Goal: Information Seeking & Learning: Learn about a topic

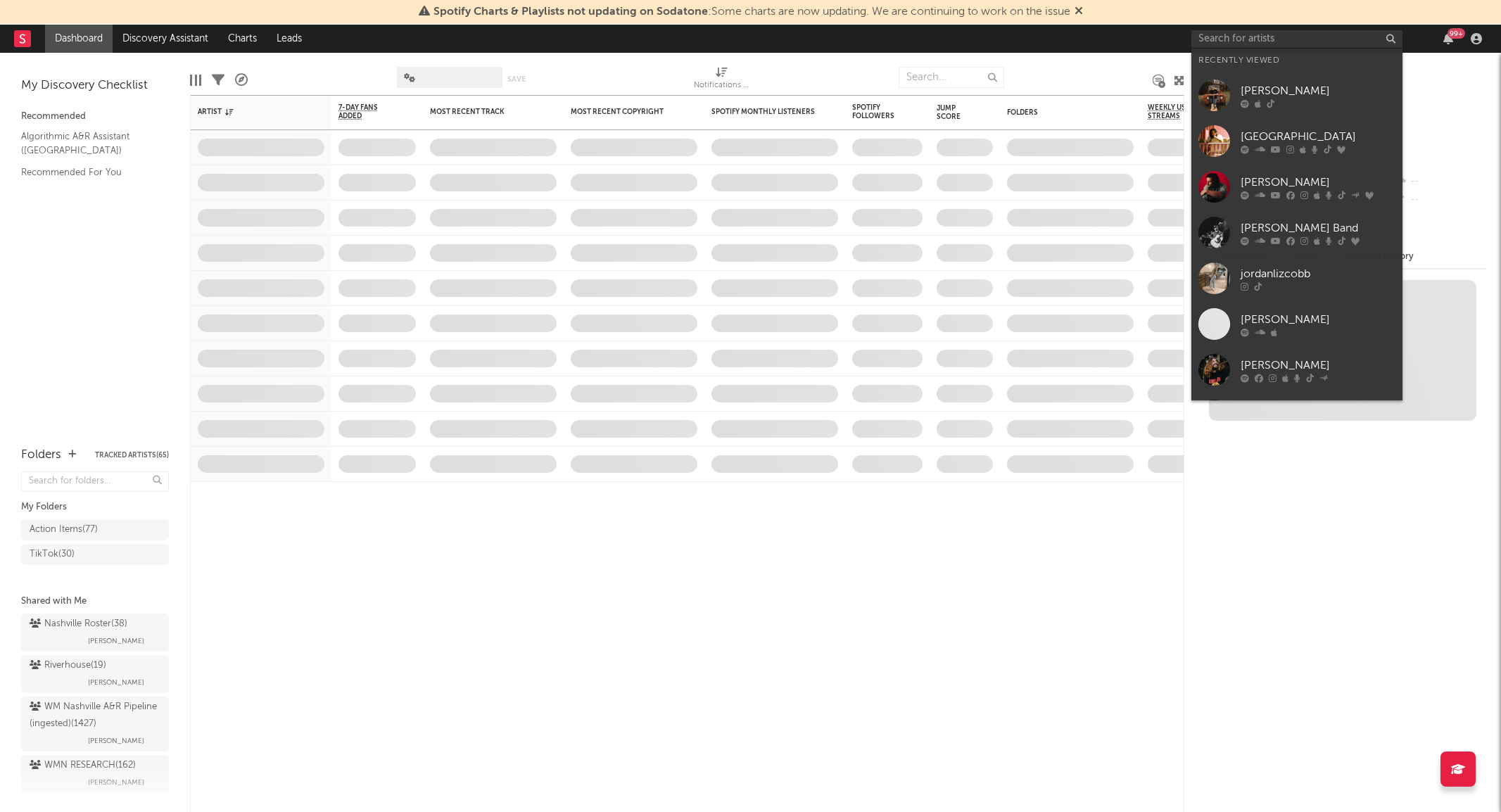
click at [1247, 39] on input "text" at bounding box center [1297, 39] width 211 height 17
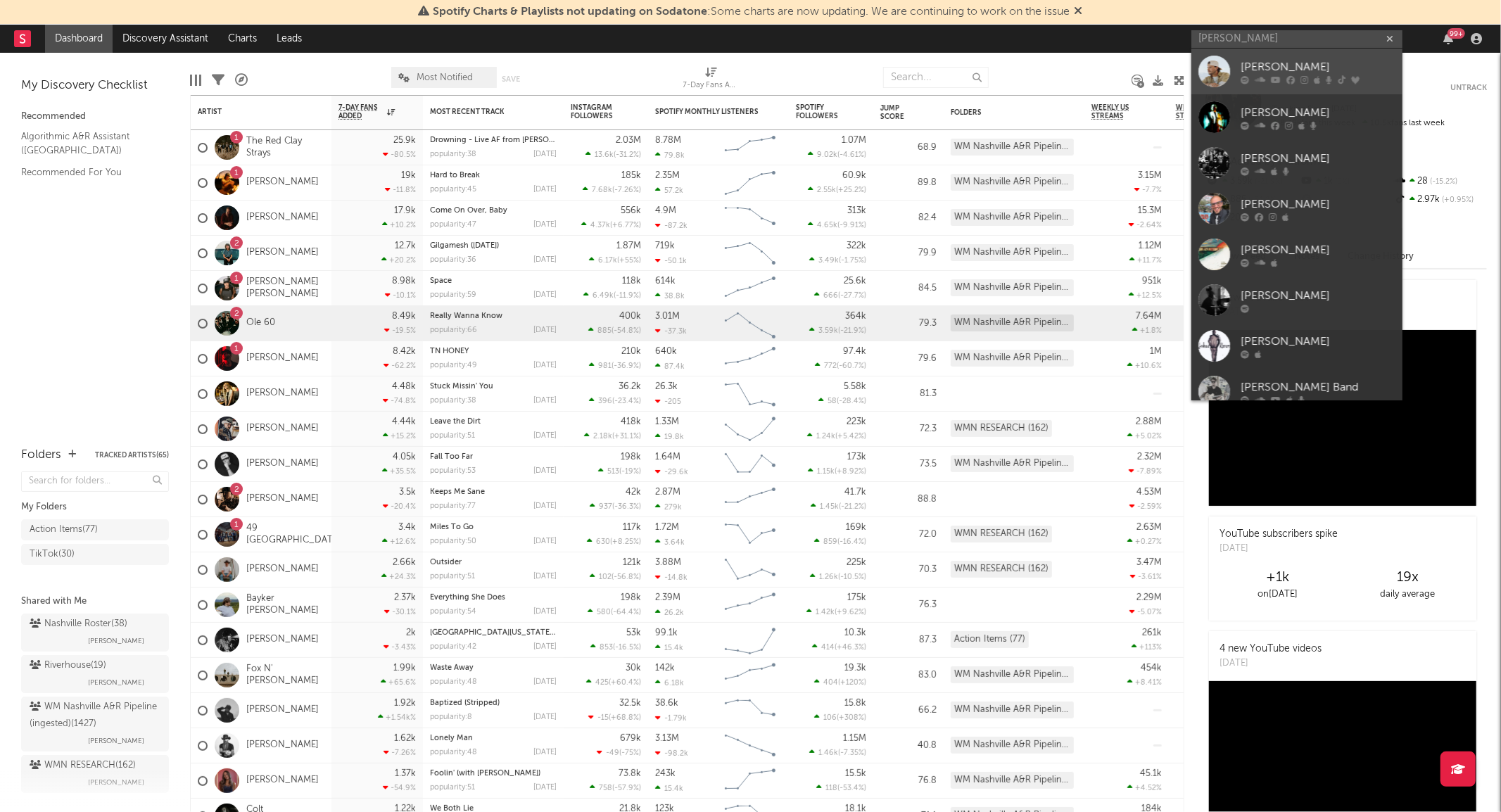
type input "[PERSON_NAME]"
click at [1219, 68] on div at bounding box center [1214, 72] width 32 height 32
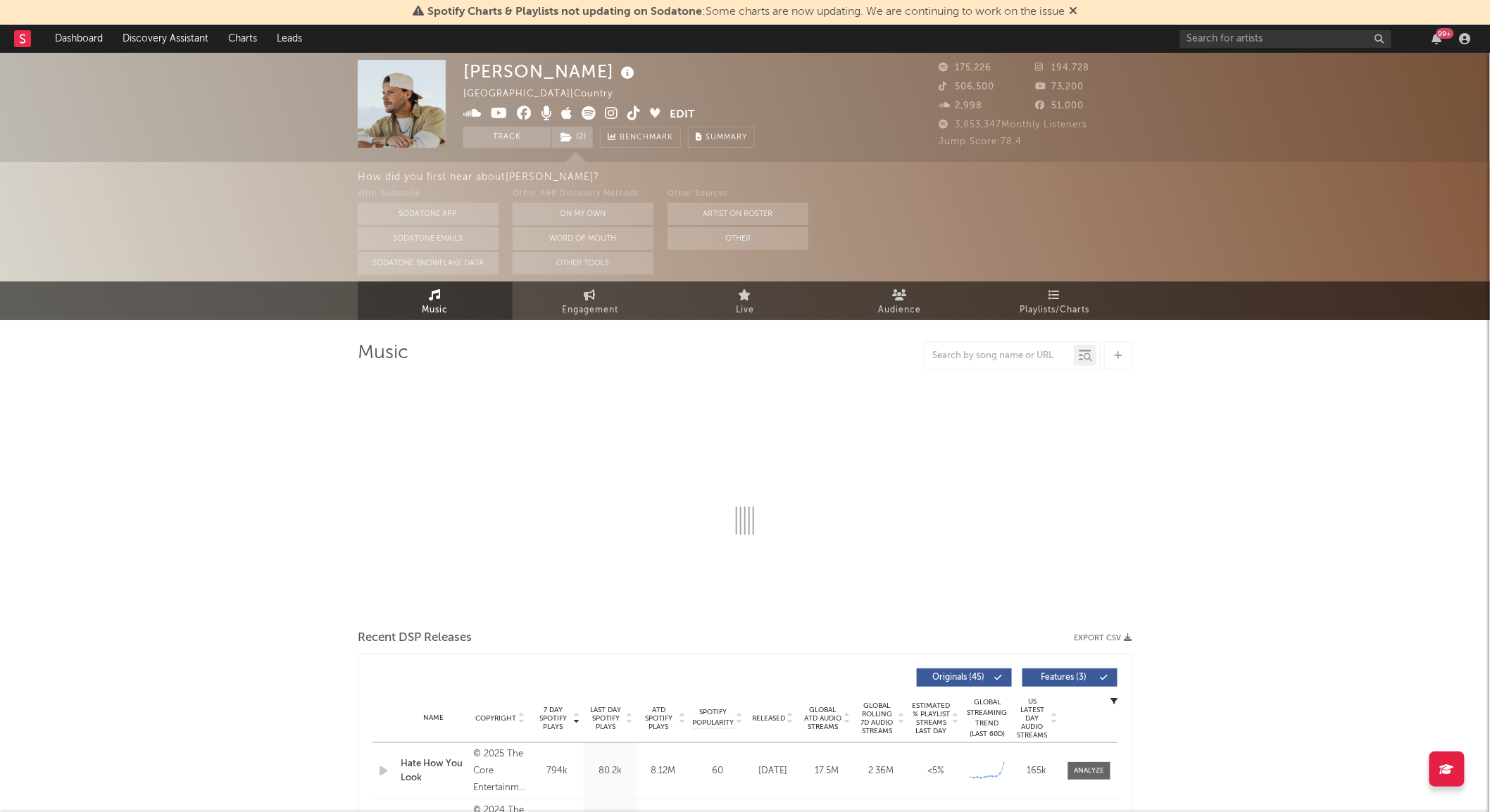
select select "6m"
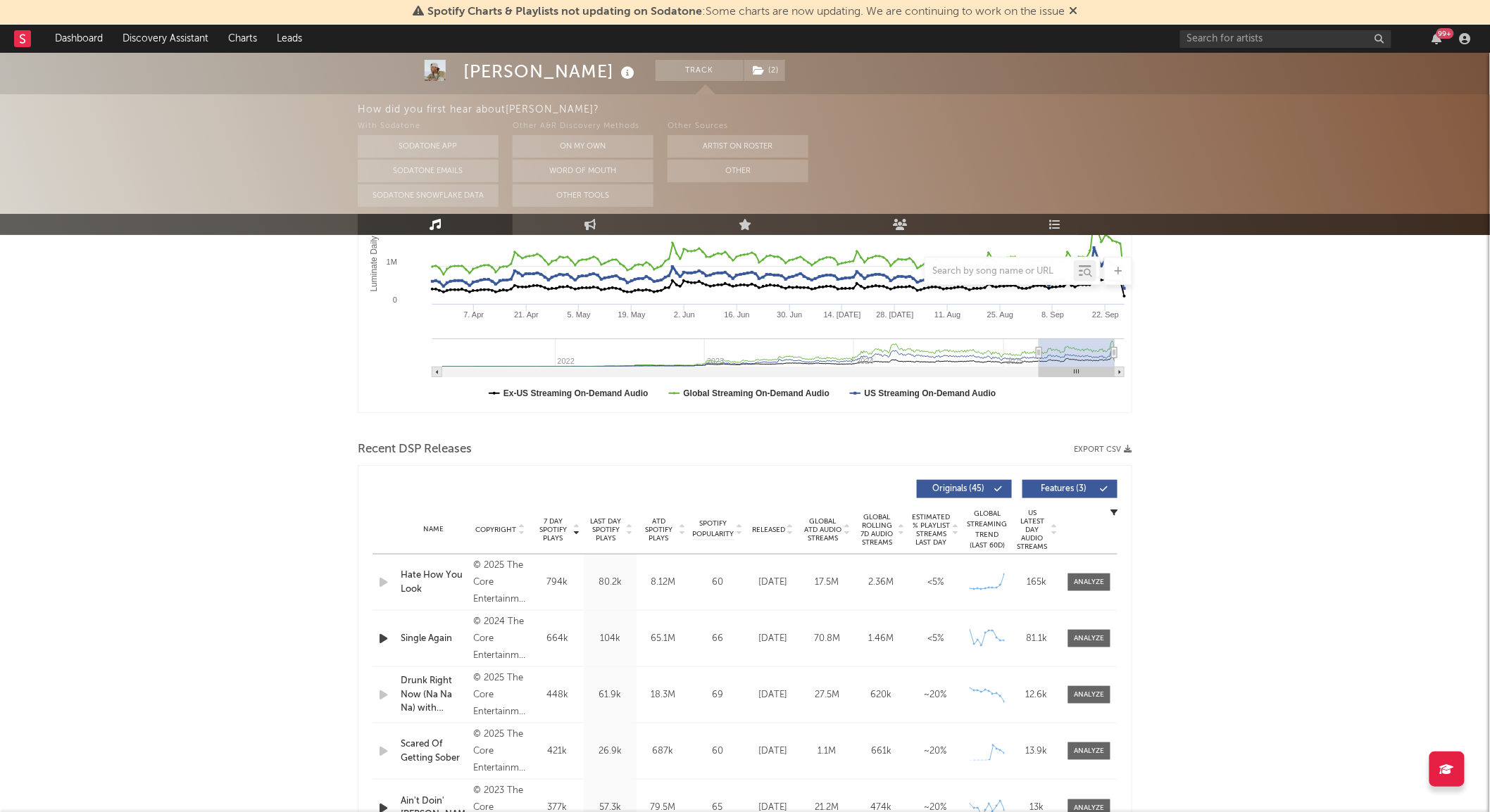
scroll to position [301, 0]
click at [1095, 576] on div at bounding box center [1090, 582] width 30 height 11
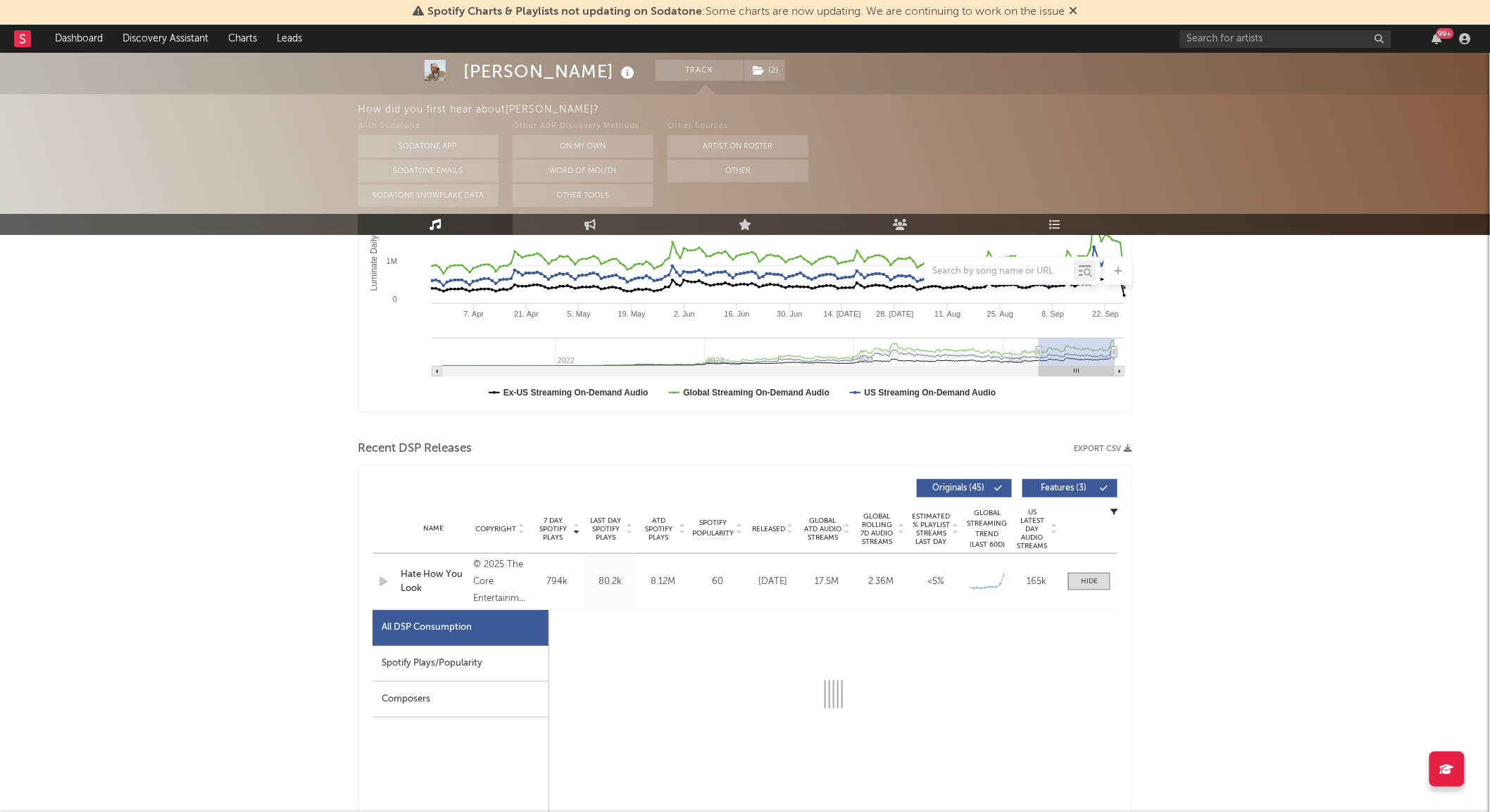
select select "1w"
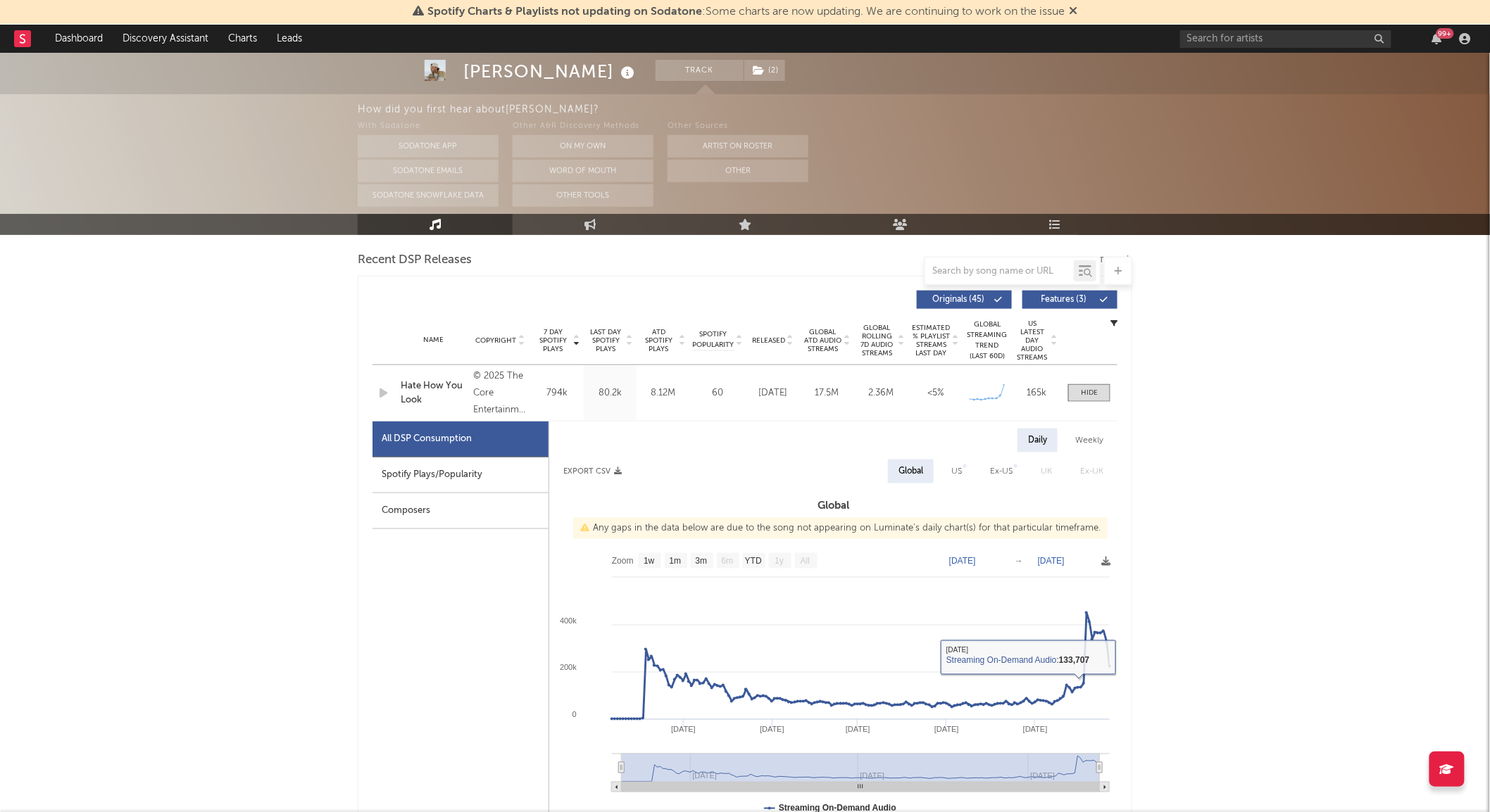
scroll to position [0, 0]
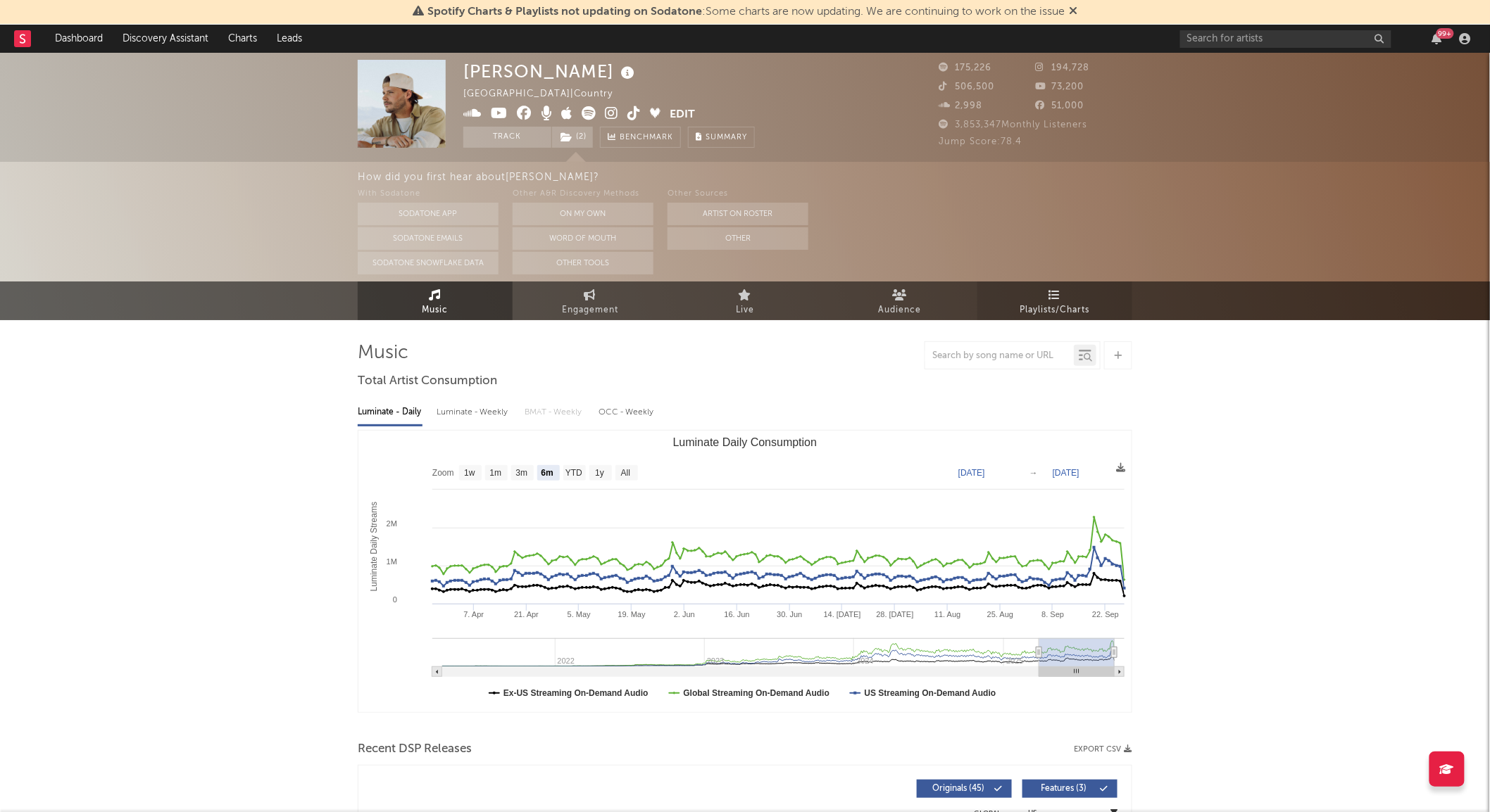
click at [1039, 311] on span "Playlists/Charts" at bounding box center [1056, 310] width 70 height 17
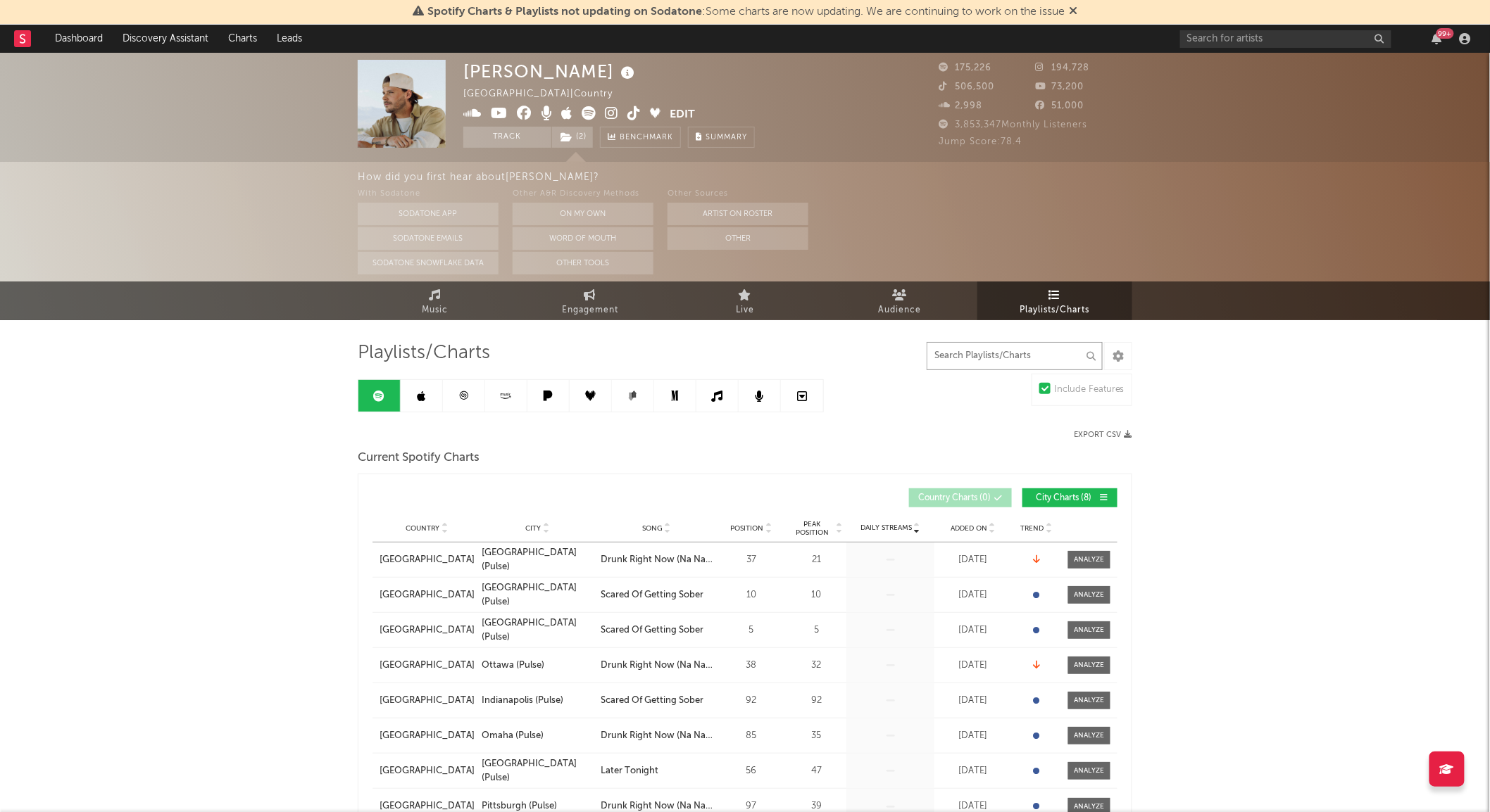
click at [1037, 359] on input "text" at bounding box center [1015, 356] width 176 height 28
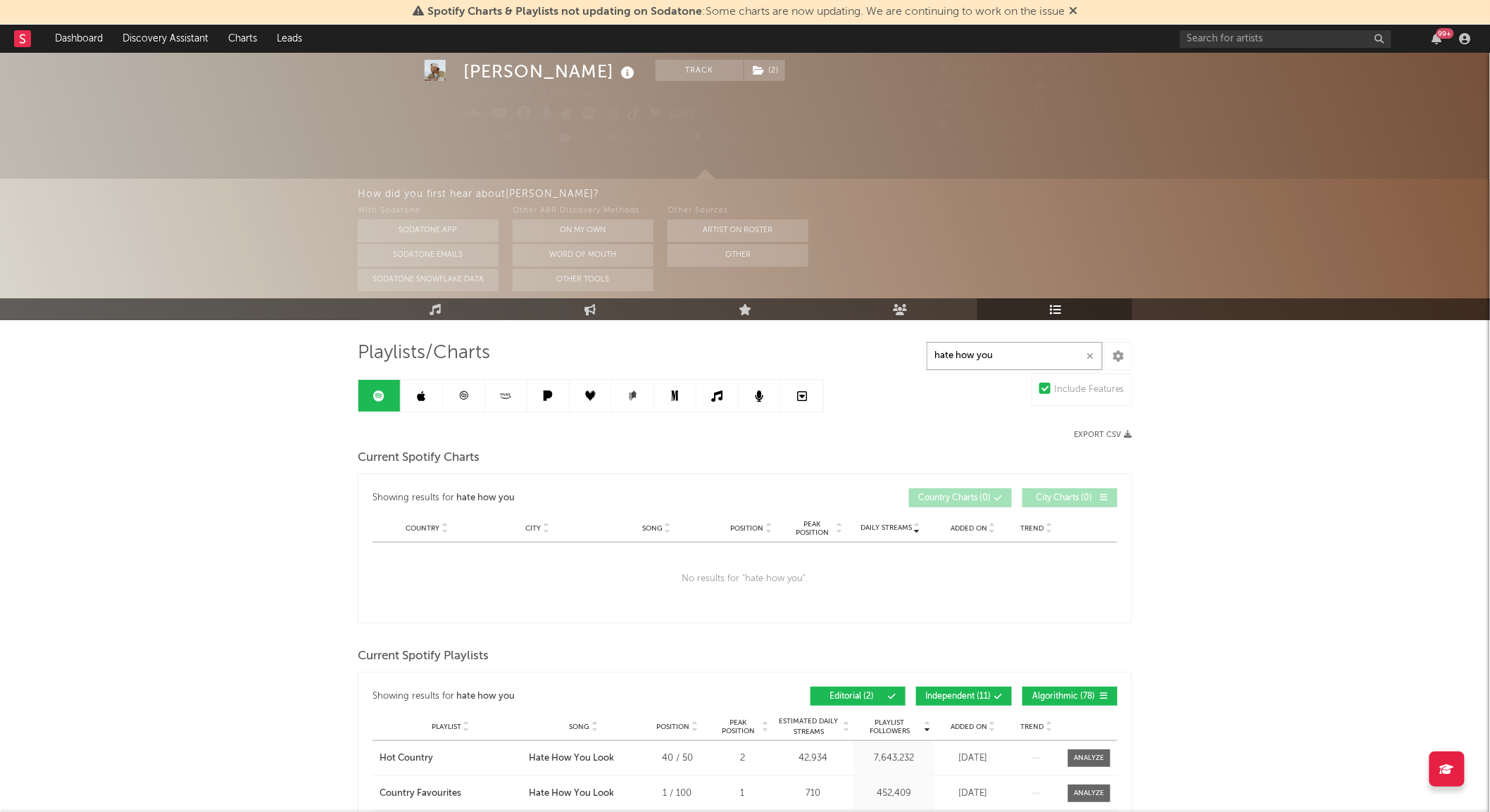
scroll to position [157, 0]
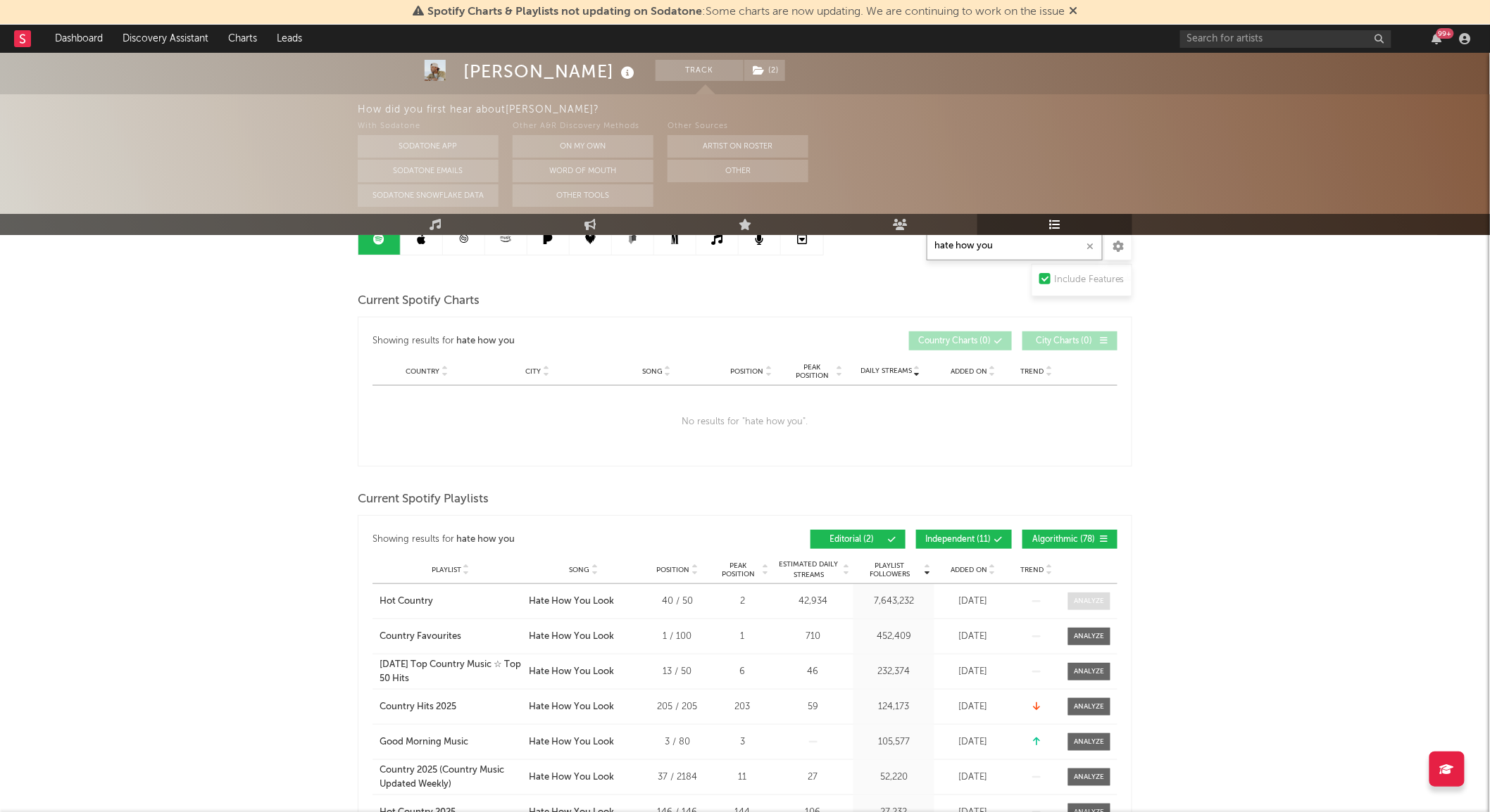
type input "hate how you"
click at [1099, 600] on div at bounding box center [1090, 602] width 30 height 11
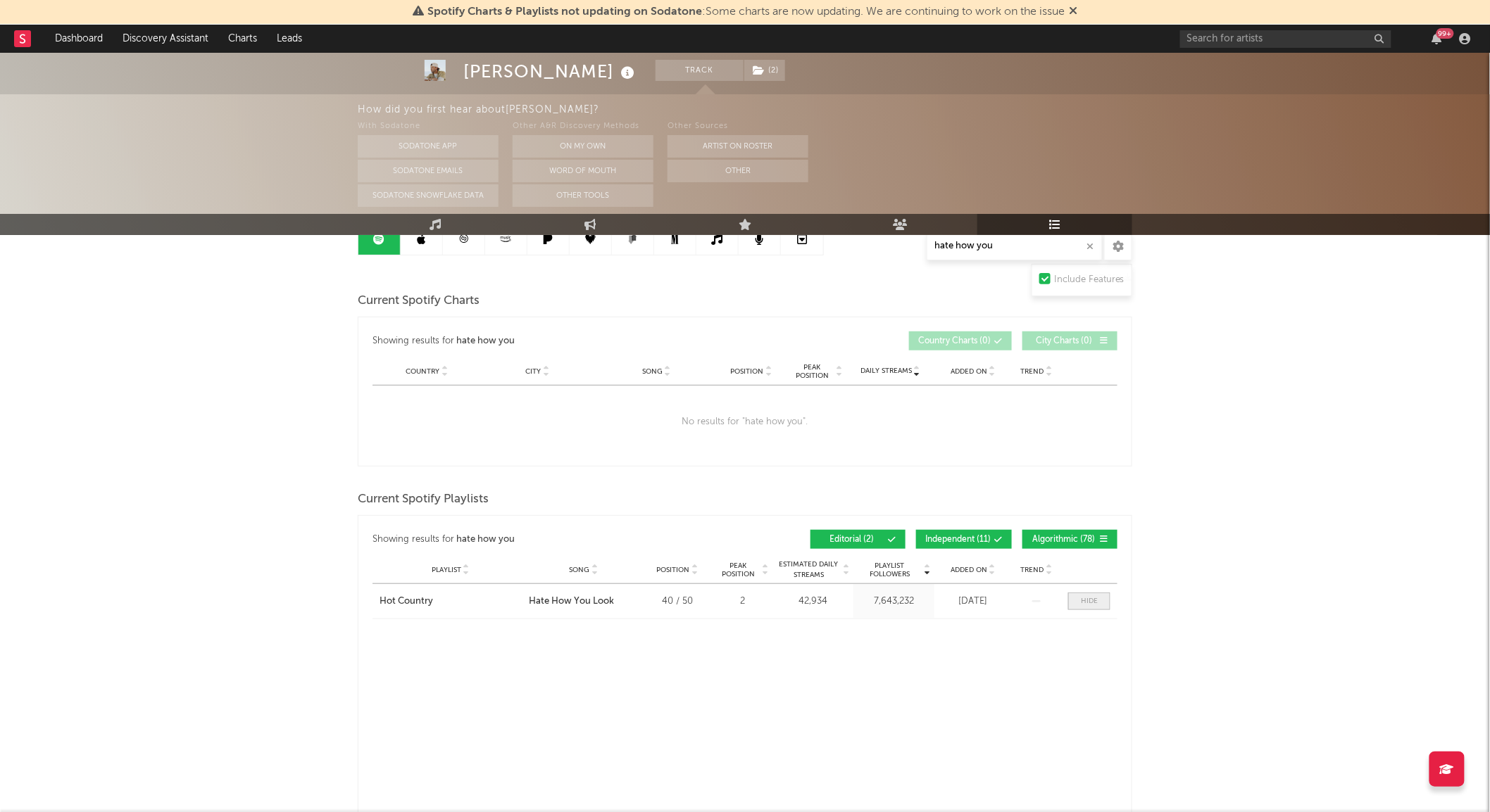
select select "1w"
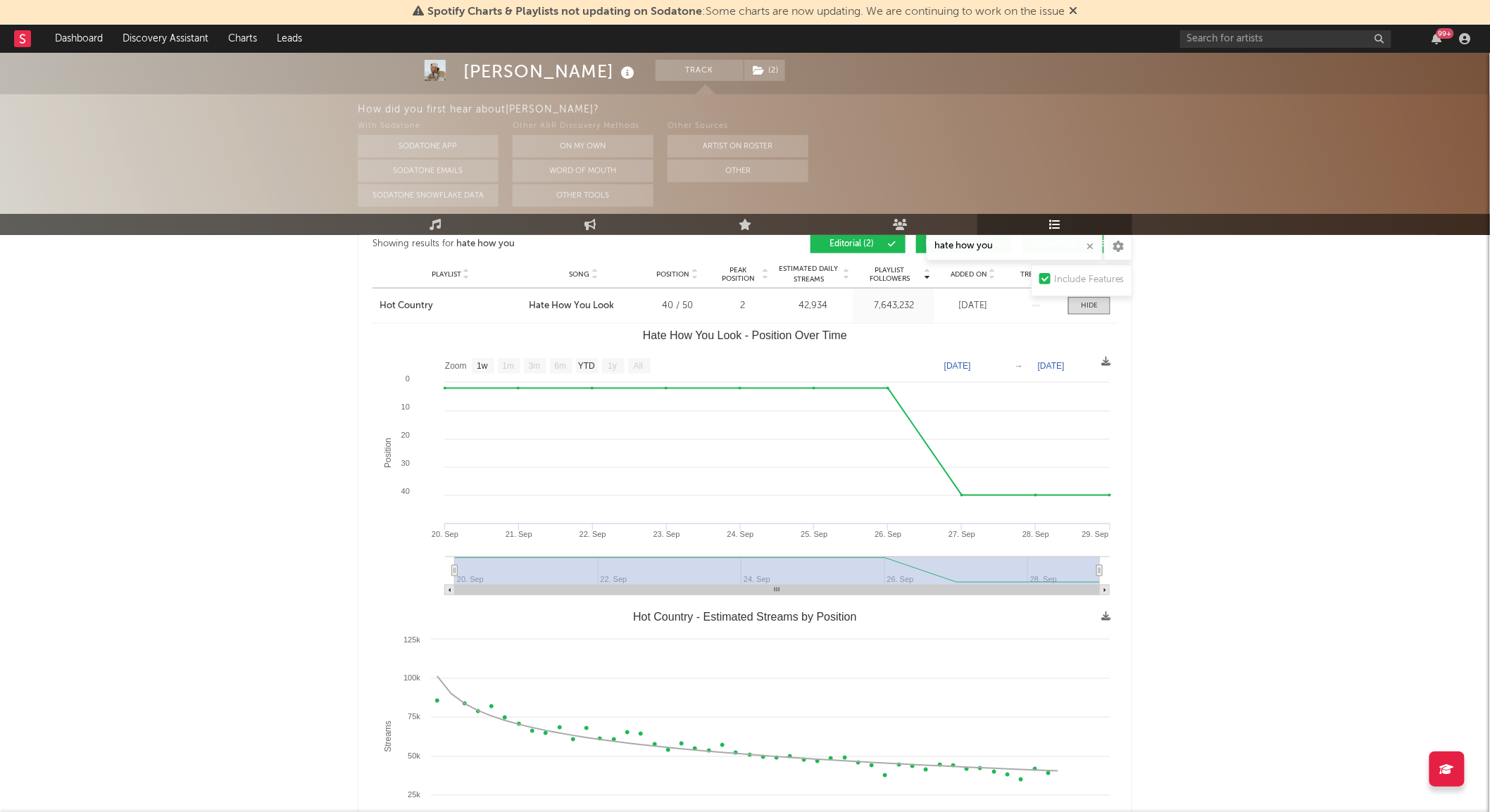
scroll to position [458, 0]
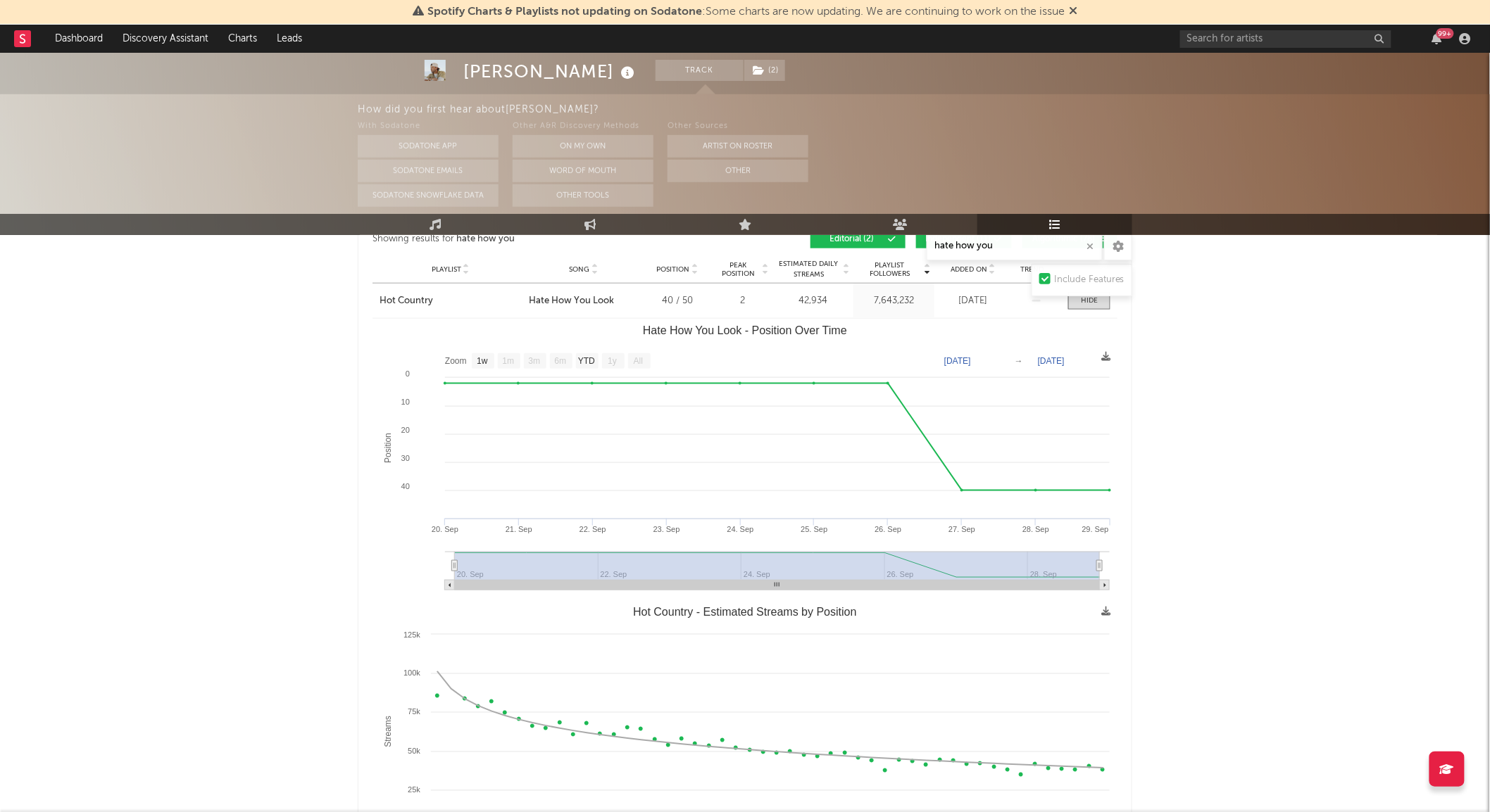
drag, startPoint x: 1280, startPoint y: 390, endPoint x: 1239, endPoint y: 388, distance: 41.0
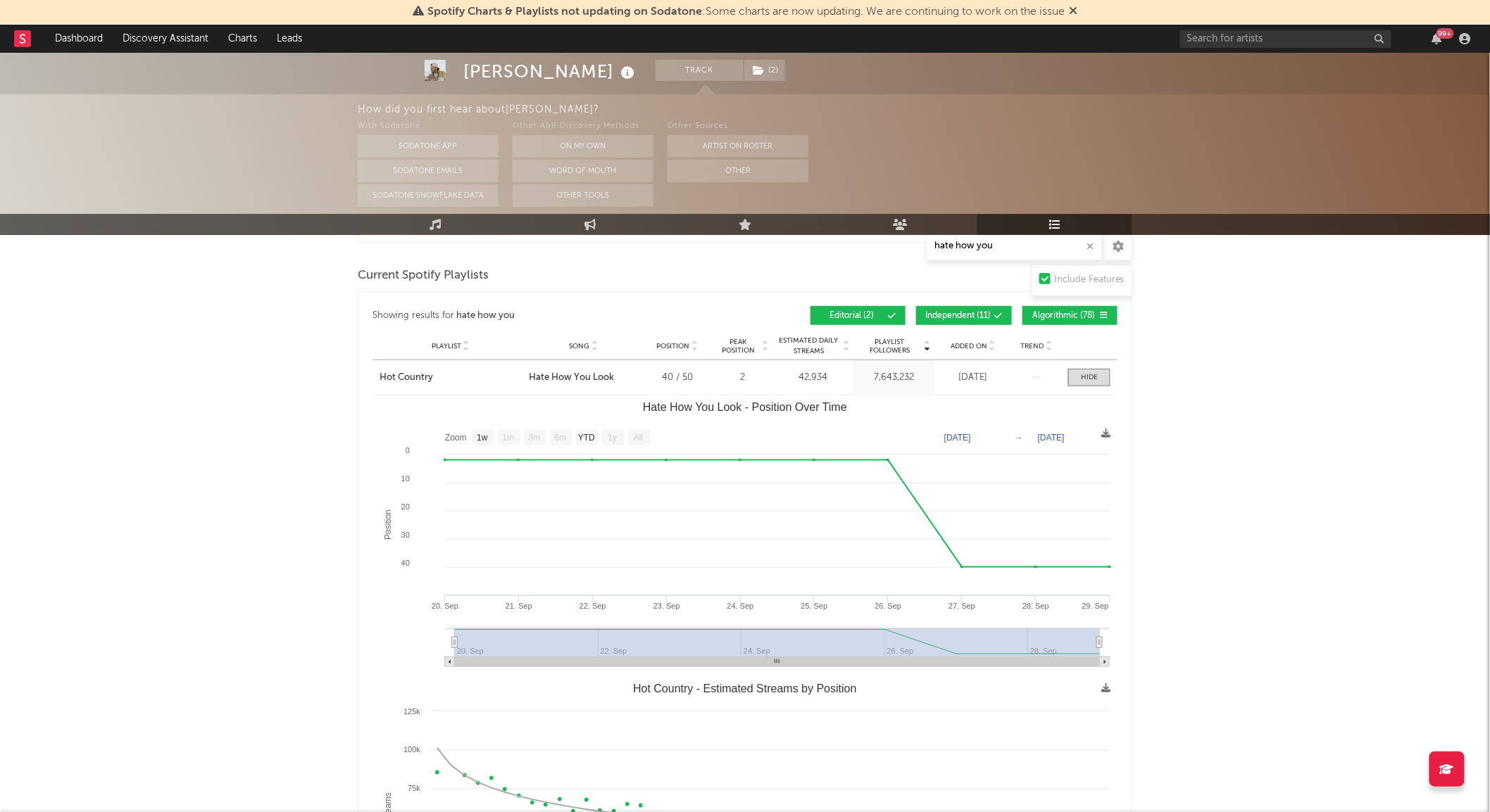
scroll to position [380, 0]
click at [1084, 376] on div at bounding box center [1090, 379] width 17 height 11
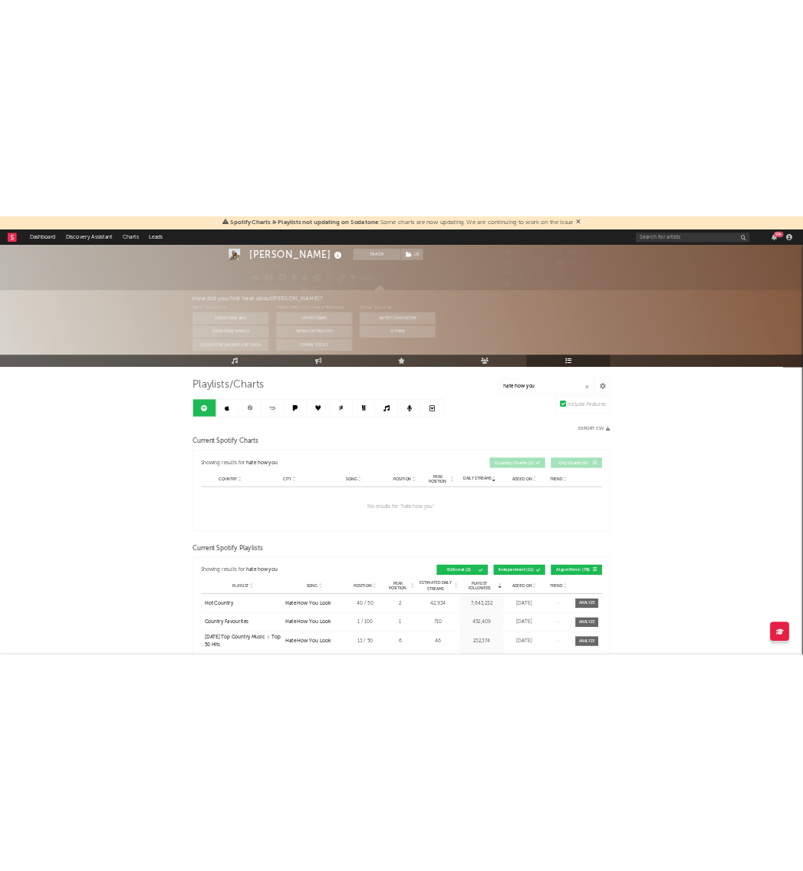
scroll to position [42, 0]
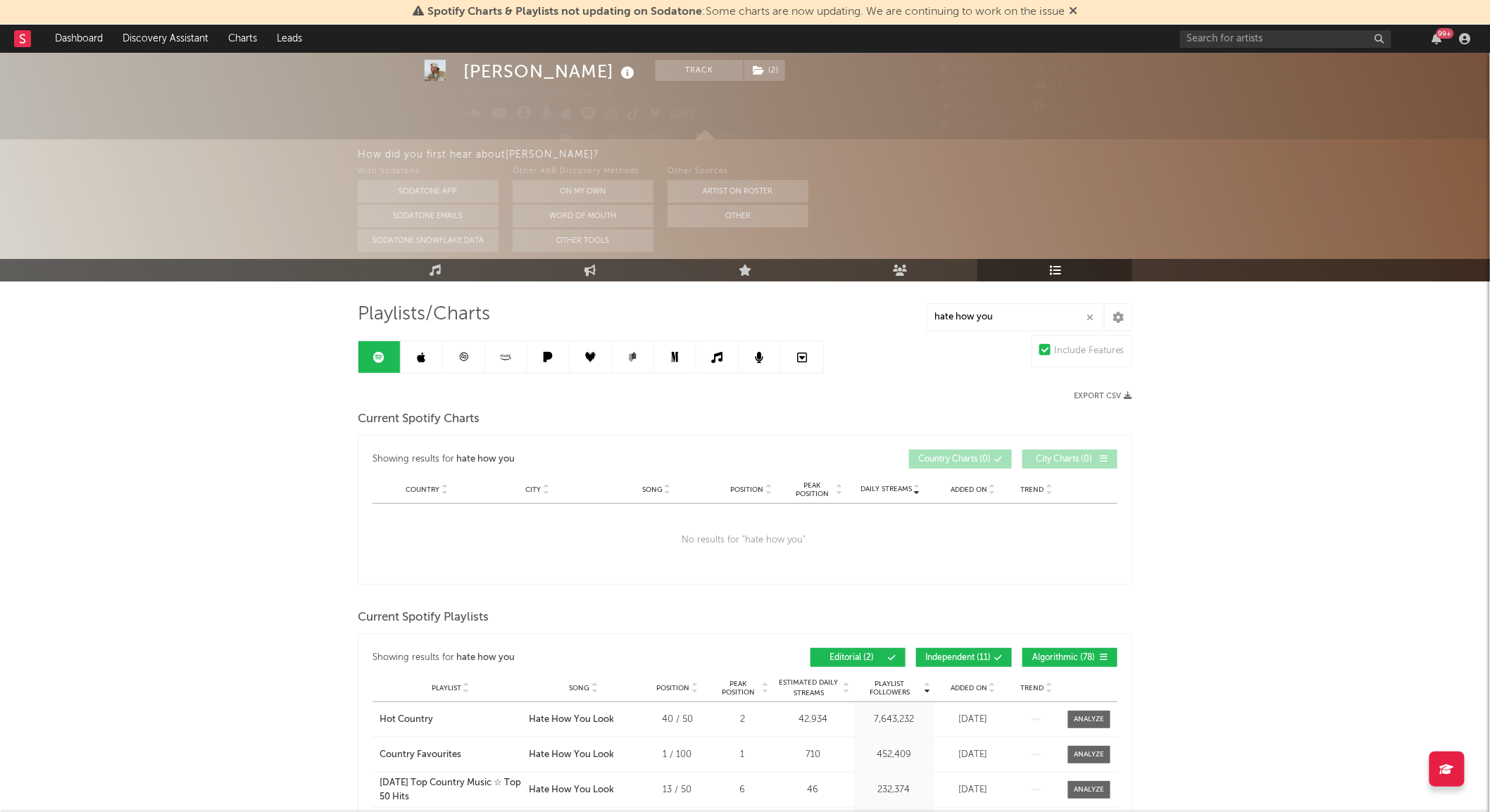
click at [419, 364] on link at bounding box center [422, 357] width 42 height 32
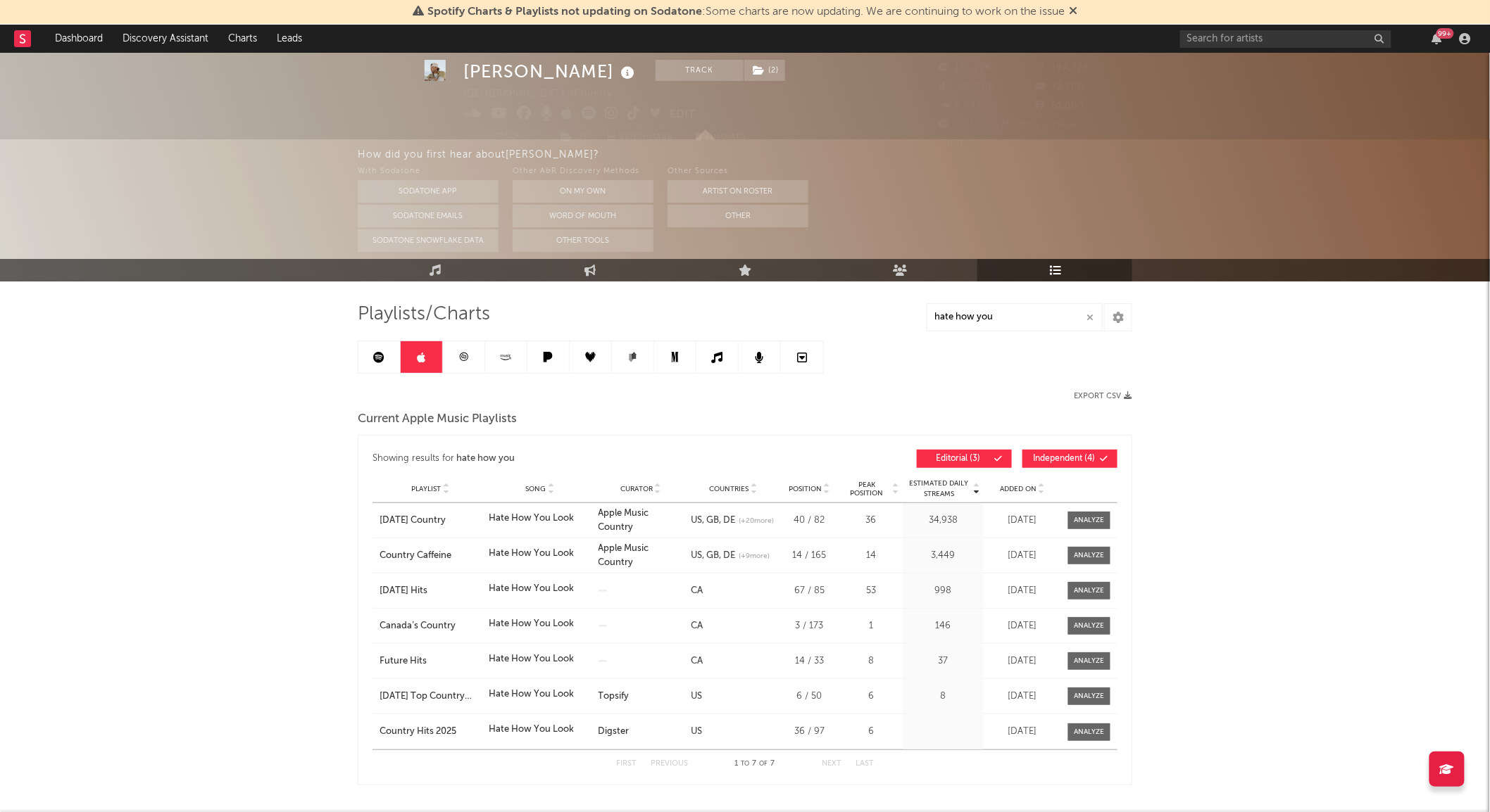
click at [510, 355] on icon at bounding box center [506, 358] width 17 height 11
